Goal: Obtain resource: Download file/media

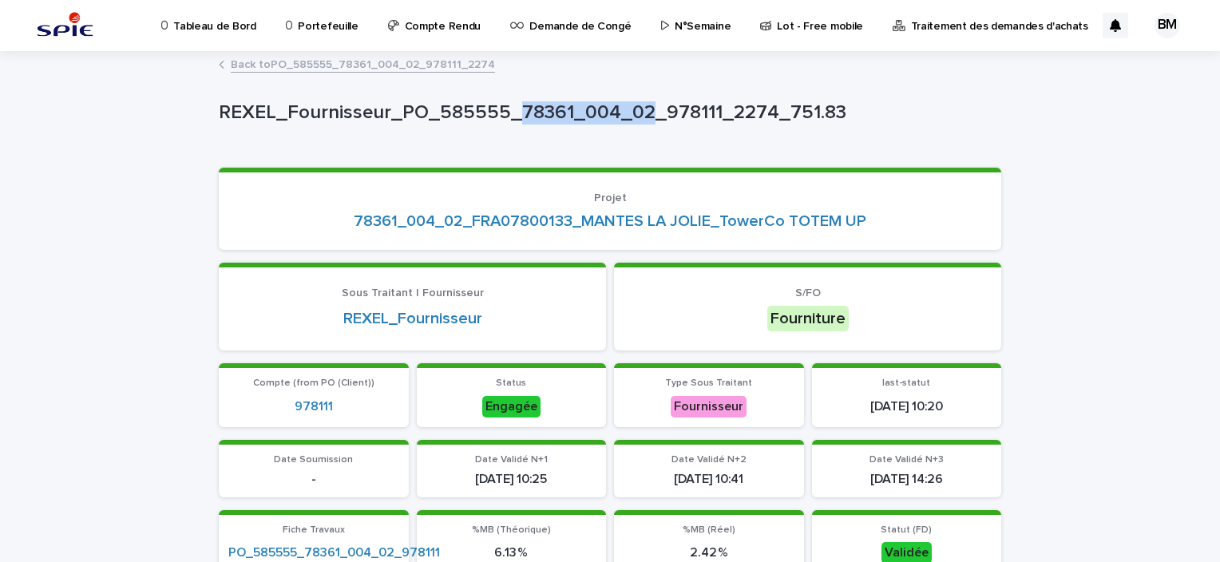
drag, startPoint x: 637, startPoint y: 111, endPoint x: 508, endPoint y: 109, distance: 129.4
click at [508, 109] on p "REXEL_Fournisseur_PO_585555_78361_004_02_978111_2274_751.83" at bounding box center [607, 112] width 776 height 23
copy p "78361_004_02"
click at [931, 125] on div "REXEL_Fournisseur_PO_585555_78361_004_02_978111_2274_751.83" at bounding box center [607, 116] width 776 height 30
click at [377, 63] on link "Back to PO_585555_78361_004_02_978111_2274" at bounding box center [363, 63] width 264 height 18
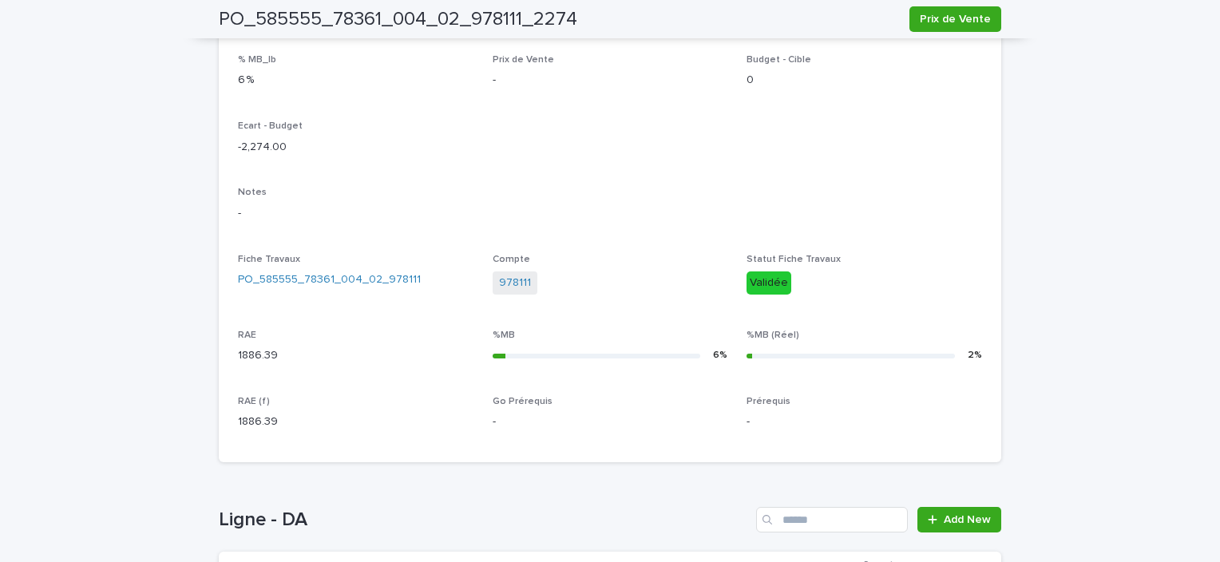
scroll to position [671, 0]
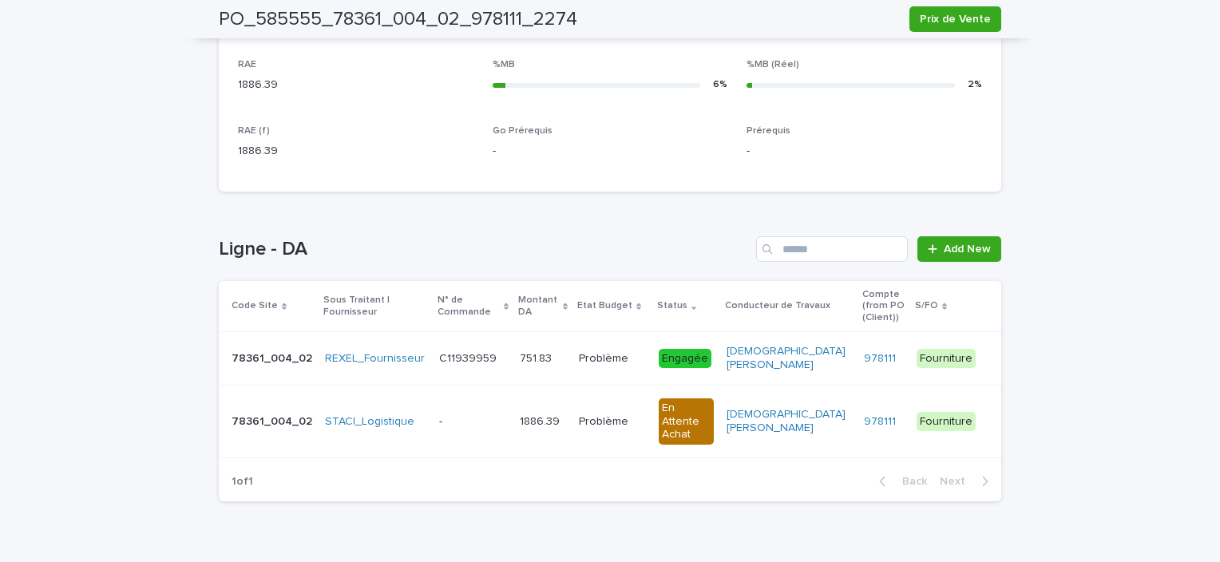
click at [458, 415] on div "- -" at bounding box center [473, 422] width 69 height 26
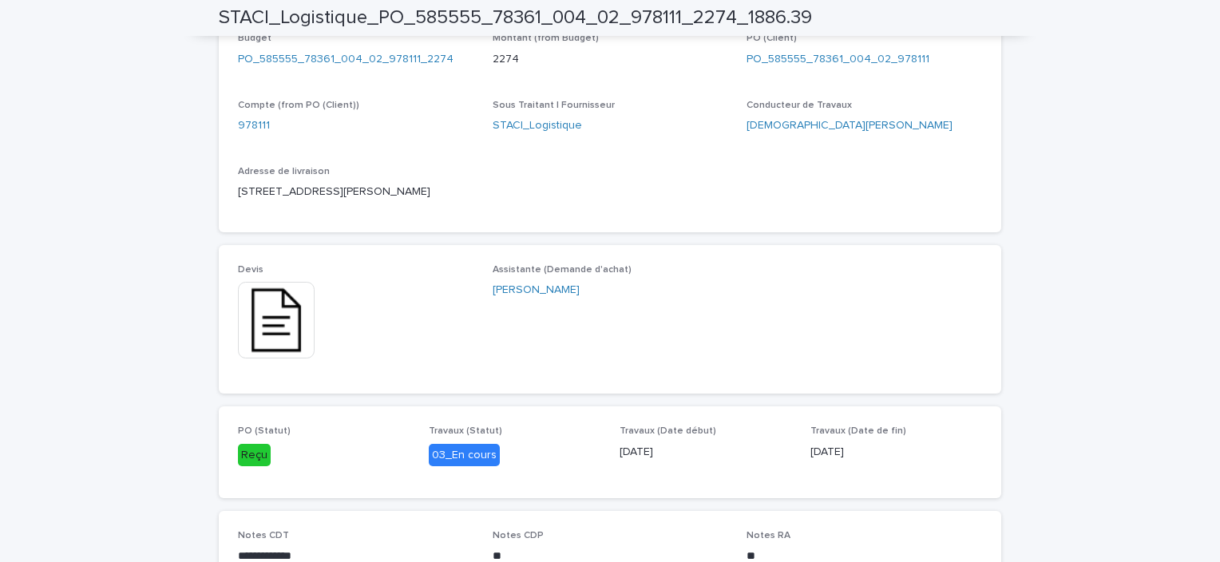
scroll to position [719, 0]
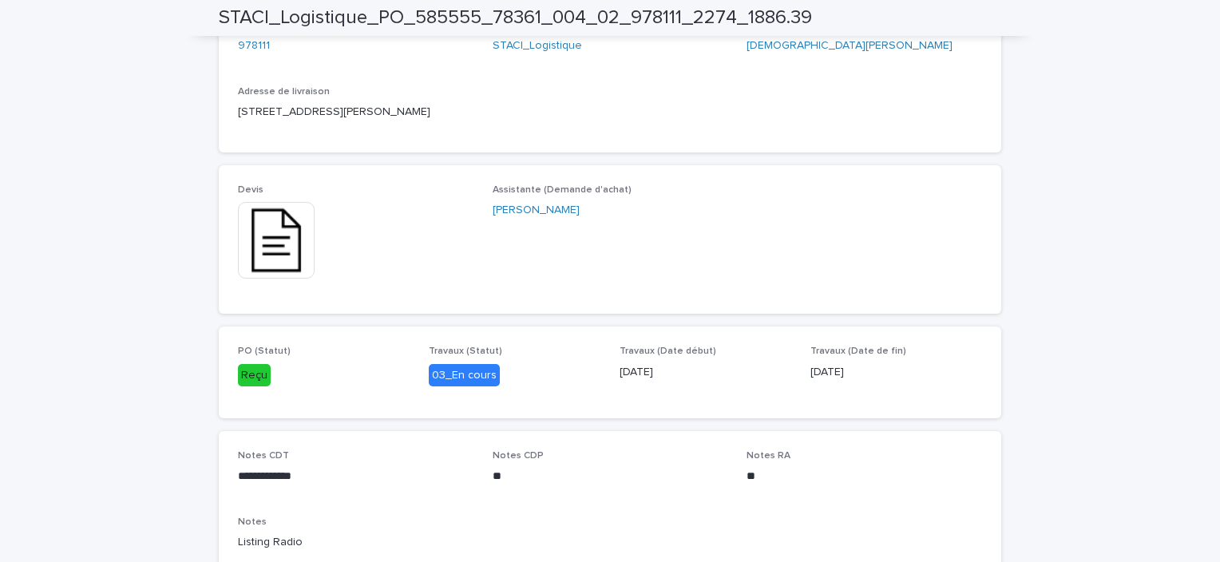
click at [268, 237] on img at bounding box center [276, 240] width 77 height 77
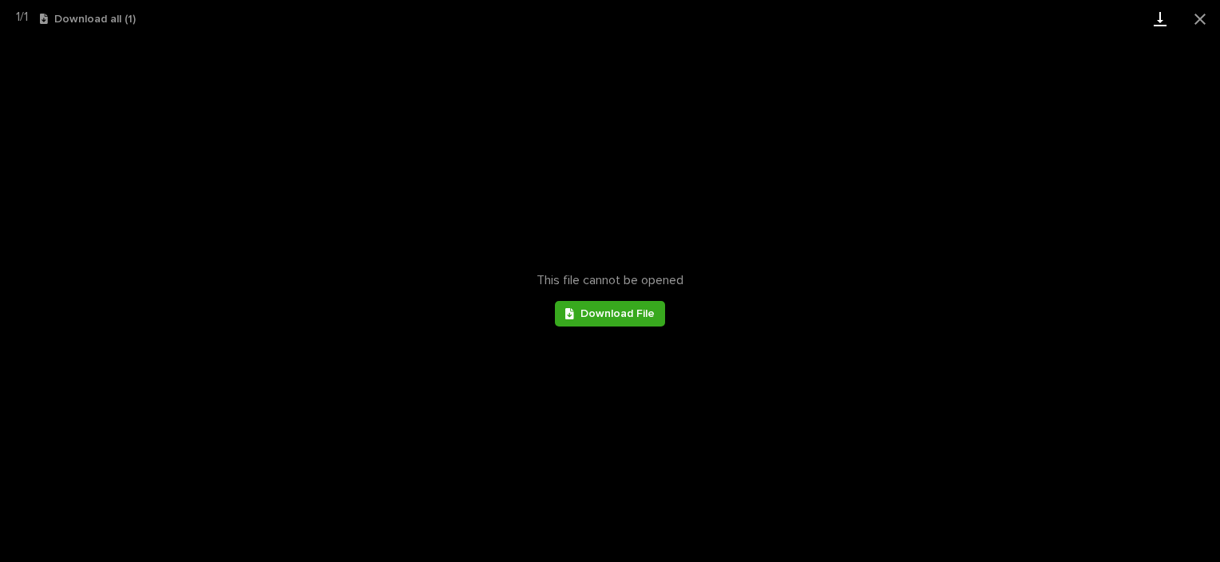
click at [1163, 18] on link "Download" at bounding box center [1160, 19] width 40 height 38
